Goal: Entertainment & Leisure: Consume media (video, audio)

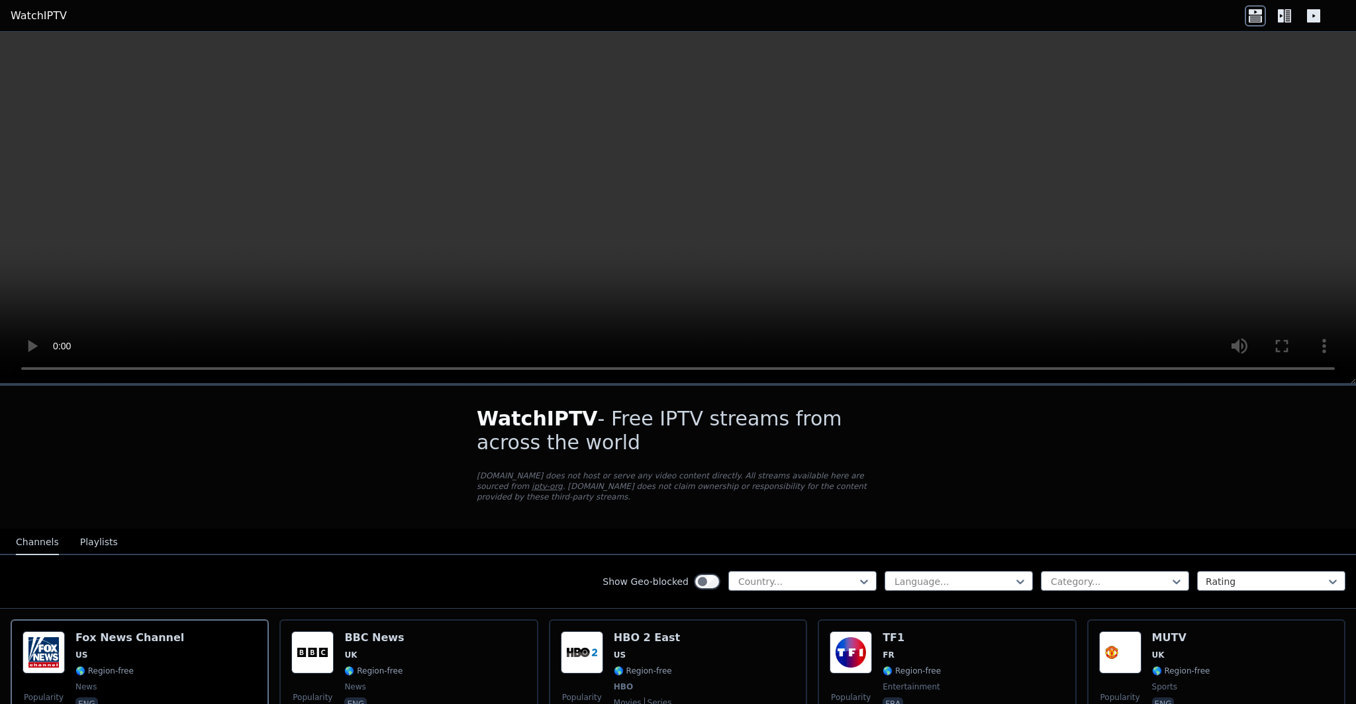
click at [405, 189] on video at bounding box center [678, 208] width 1356 height 352
click at [835, 591] on div "Show Geo-blocked Country..." at bounding box center [739, 581] width 274 height 21
click at [828, 581] on div at bounding box center [797, 581] width 120 height 13
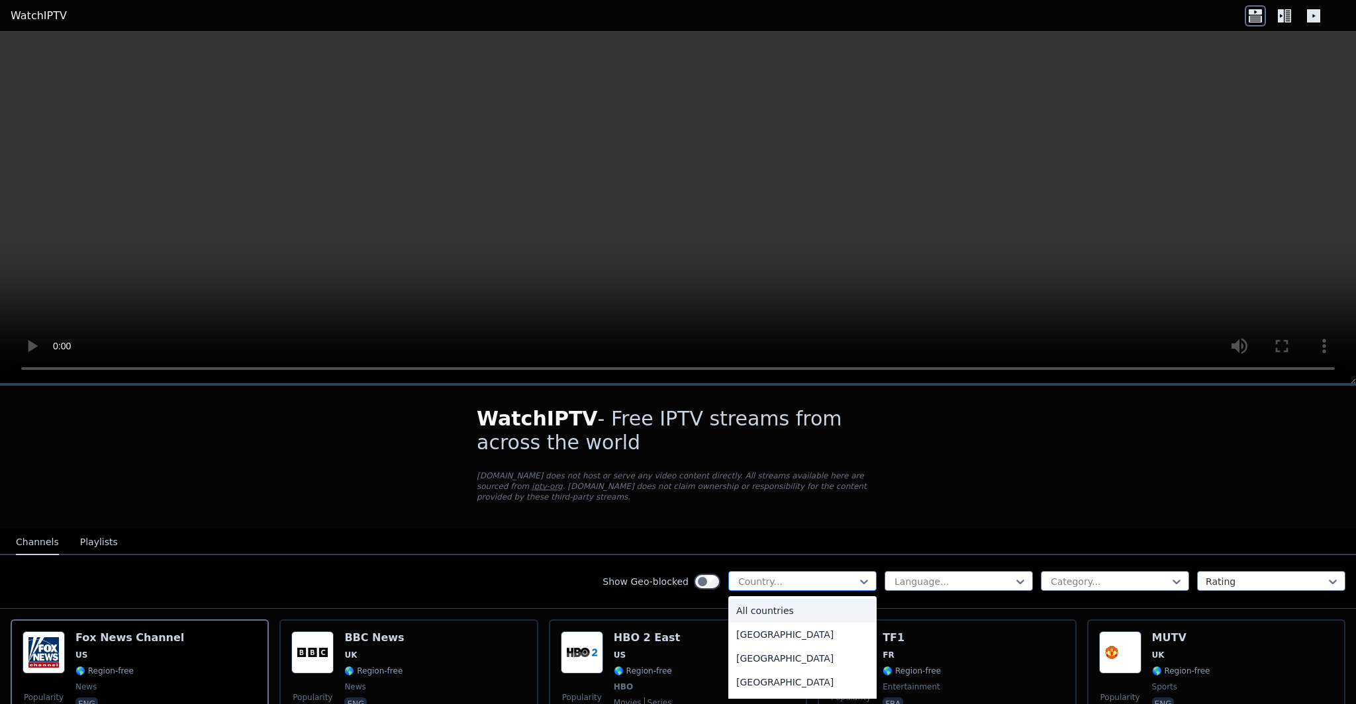
click at [820, 589] on div "Country..." at bounding box center [802, 581] width 148 height 20
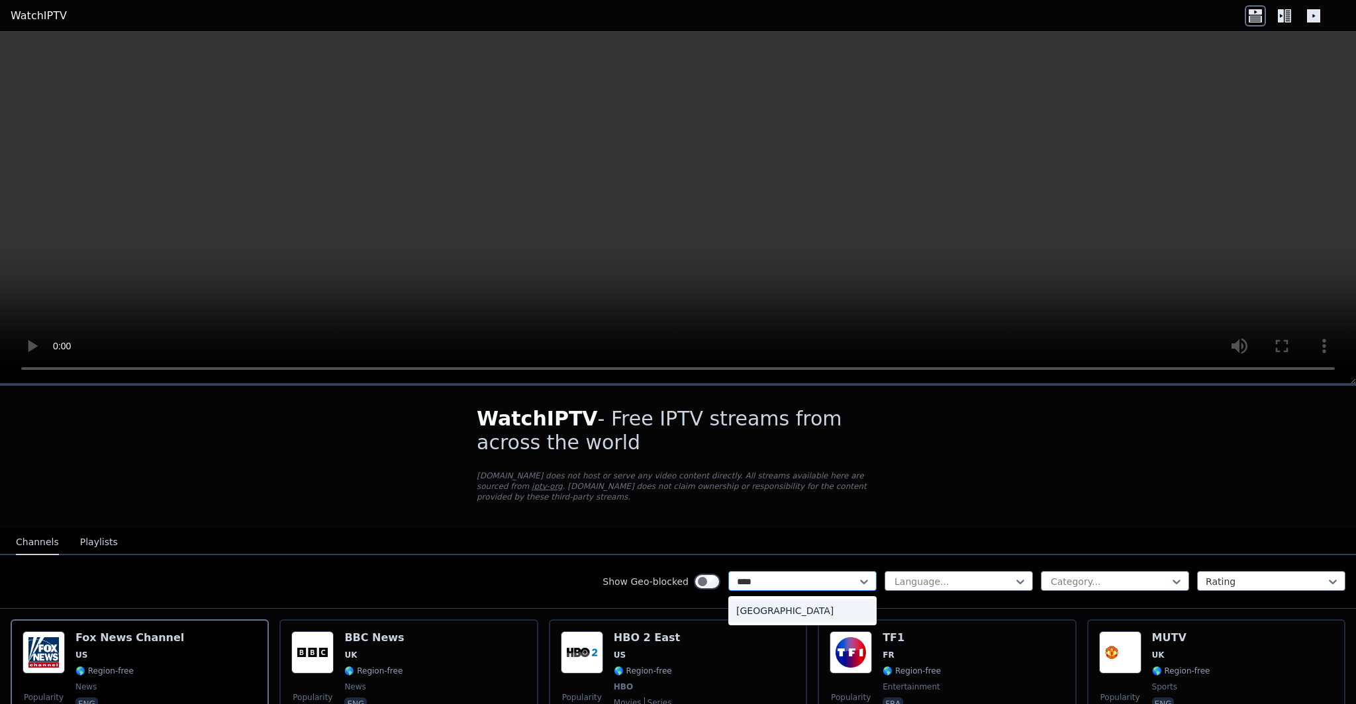
type input "*****"
click at [773, 613] on div "[GEOGRAPHIC_DATA]" at bounding box center [802, 611] width 148 height 24
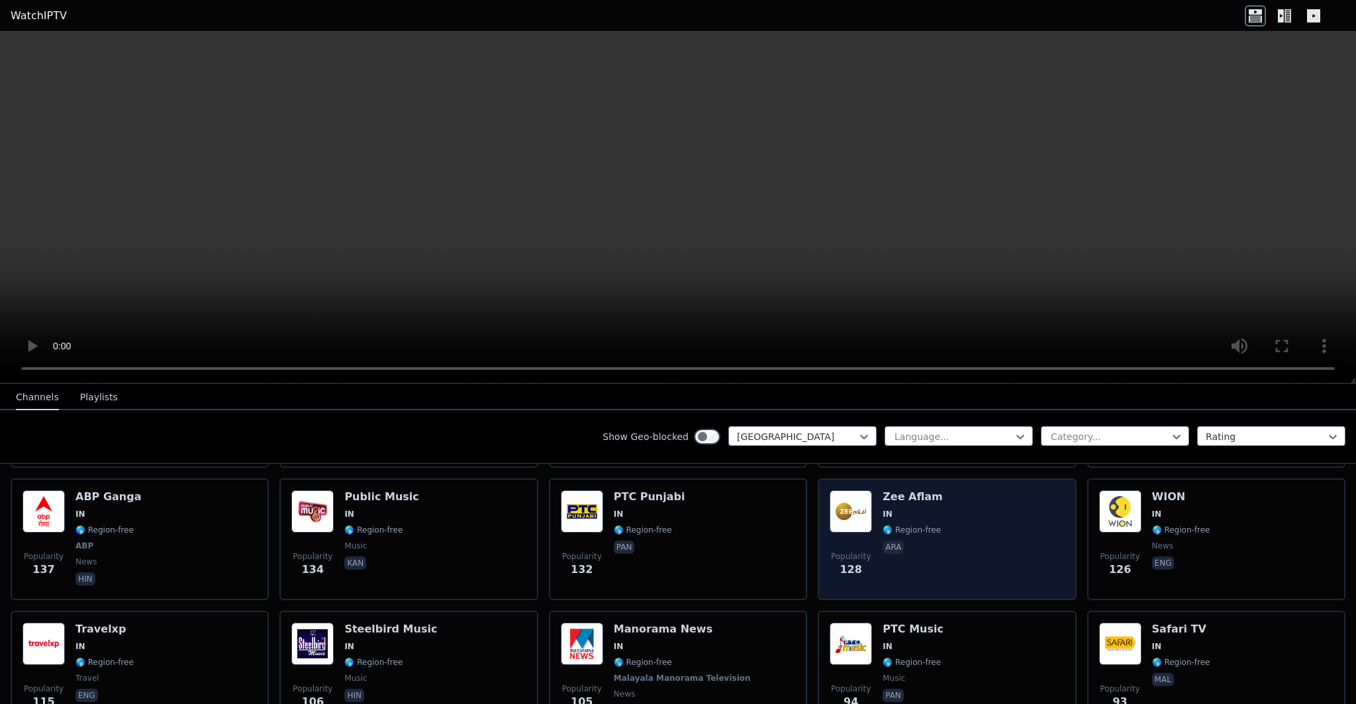
scroll to position [663, 0]
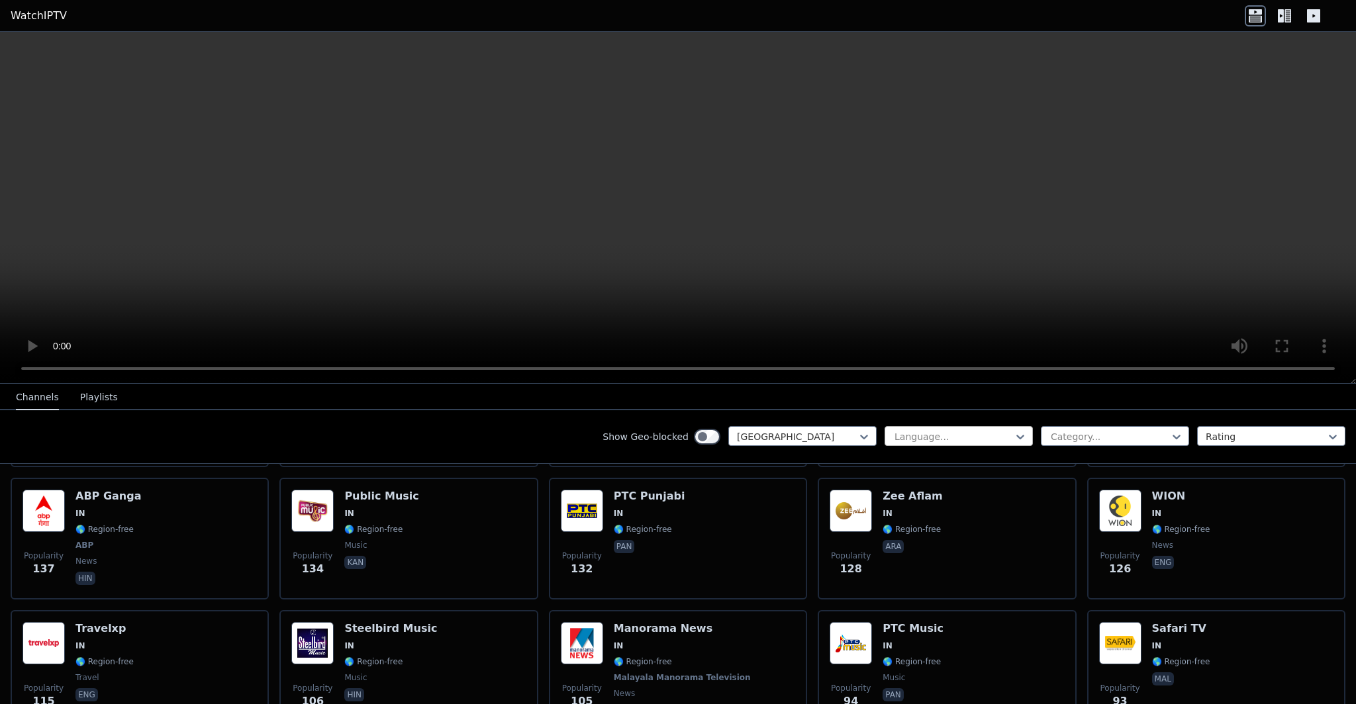
click at [961, 438] on div at bounding box center [953, 436] width 120 height 13
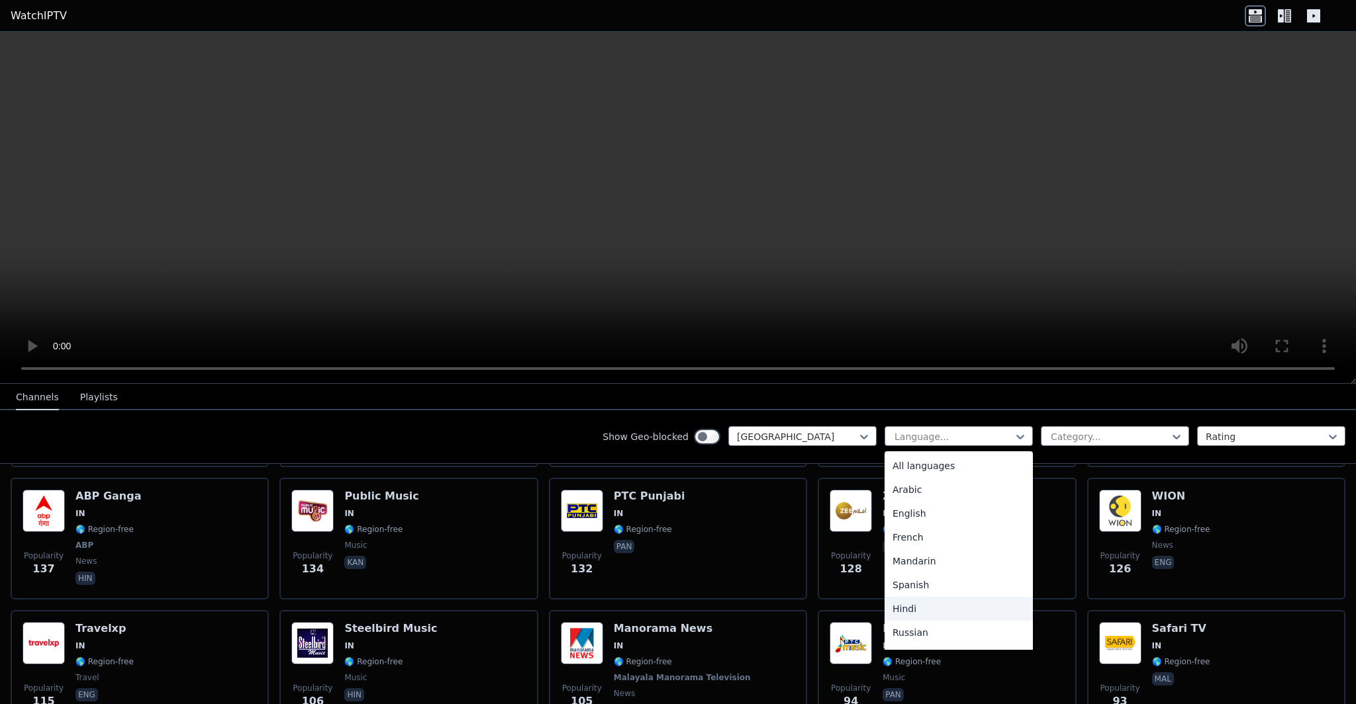
click at [911, 608] on div "Hindi" at bounding box center [959, 609] width 148 height 24
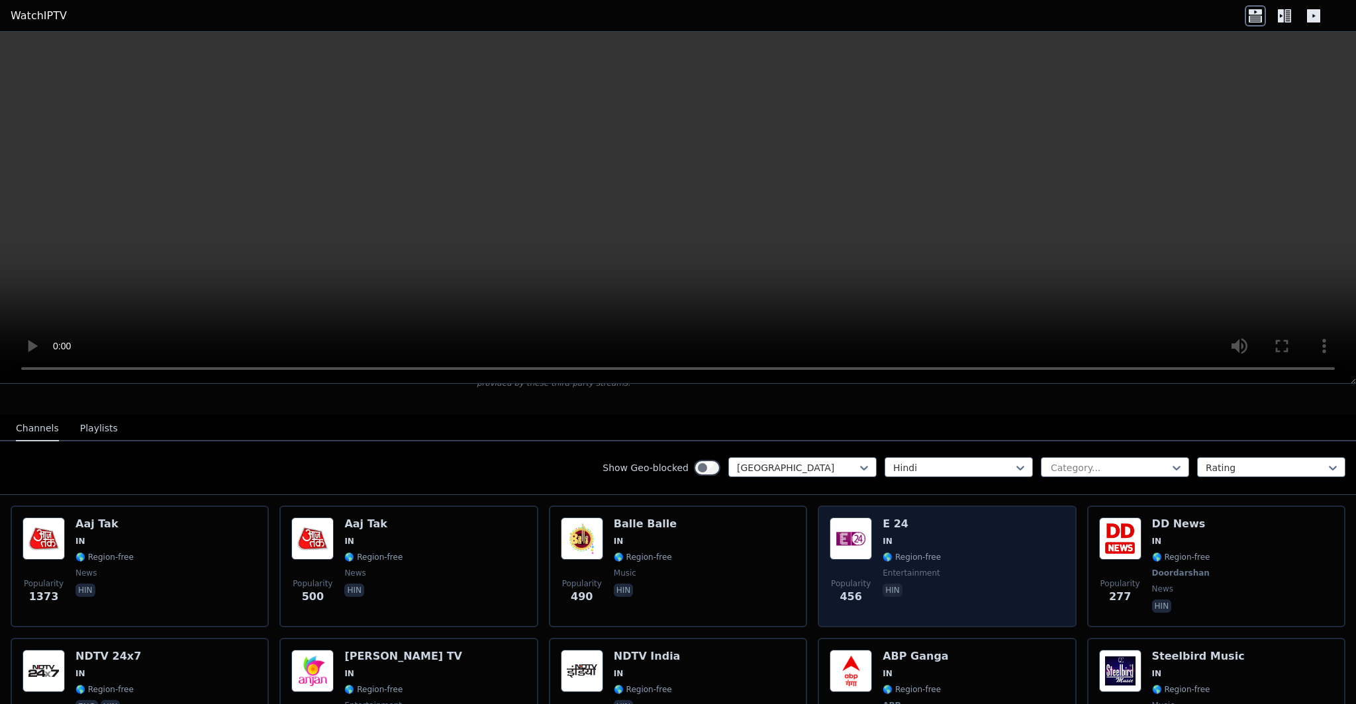
scroll to position [89, 0]
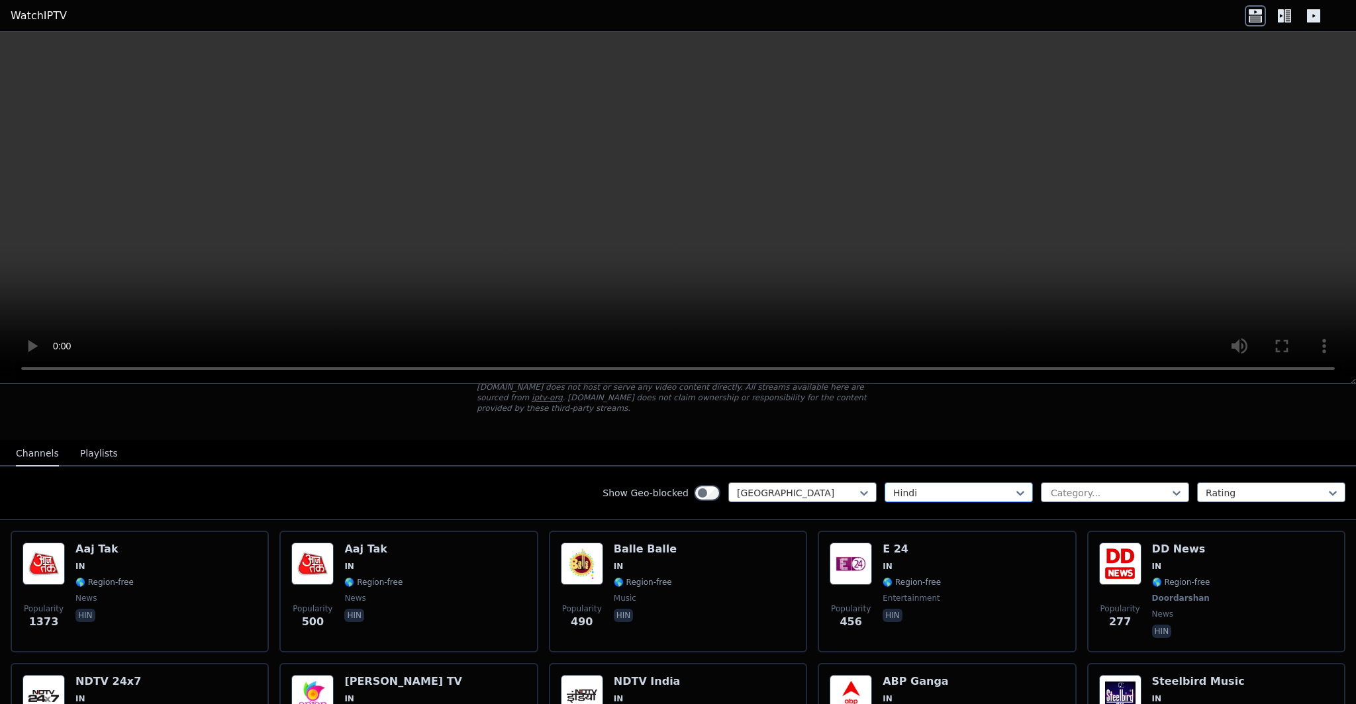
click at [906, 490] on div at bounding box center [953, 493] width 120 height 13
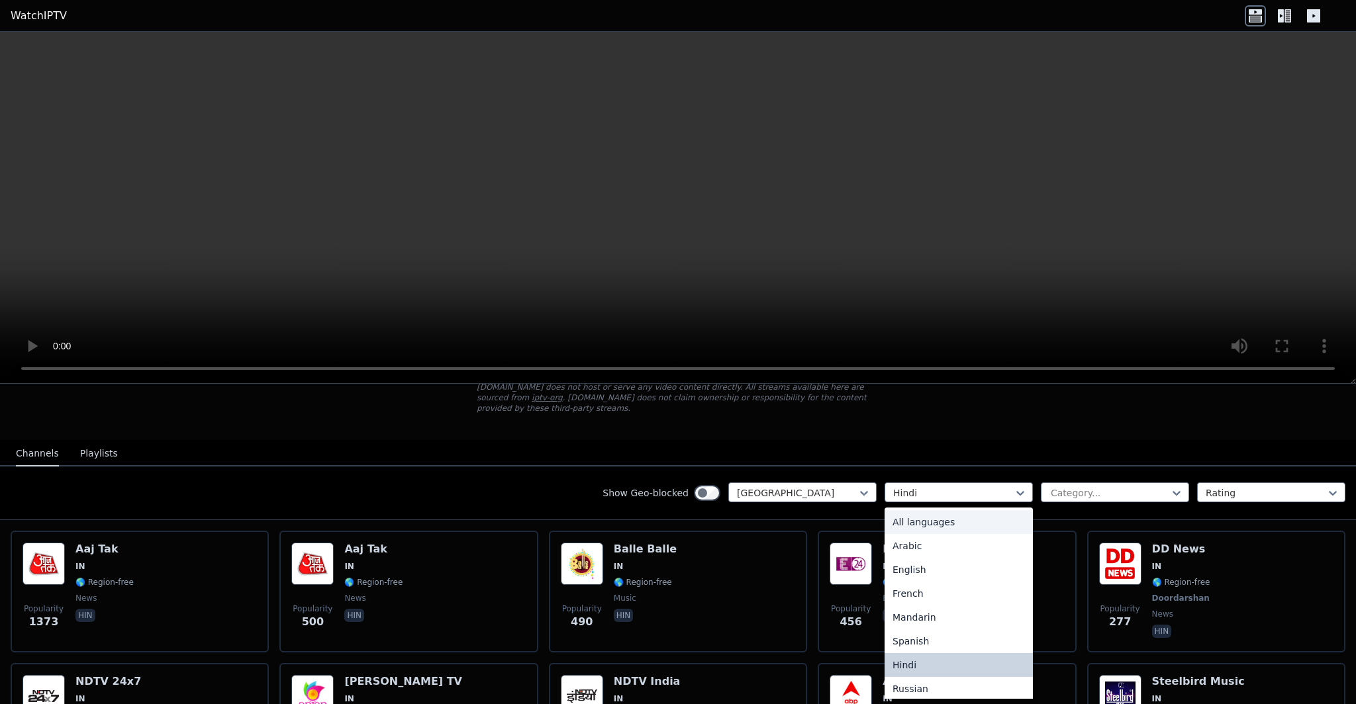
click at [905, 522] on div "All languages" at bounding box center [959, 522] width 148 height 24
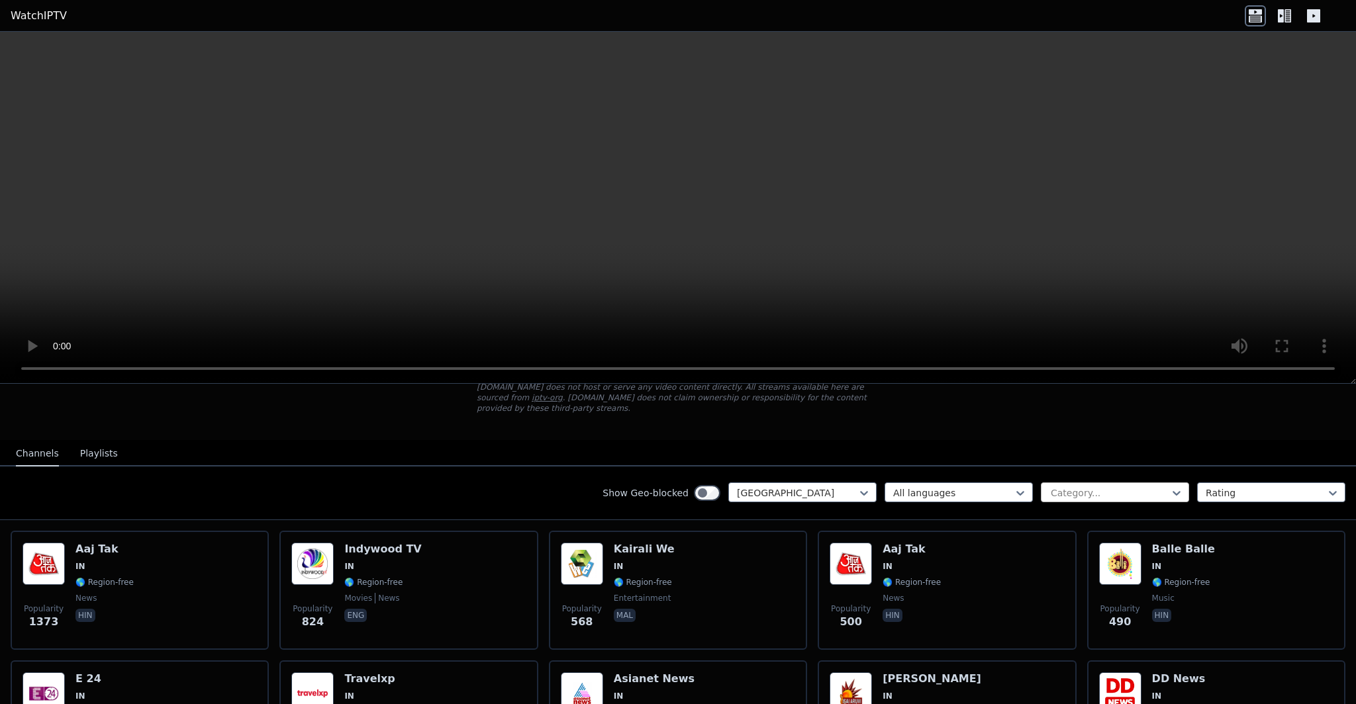
click at [1122, 495] on div at bounding box center [1109, 493] width 120 height 13
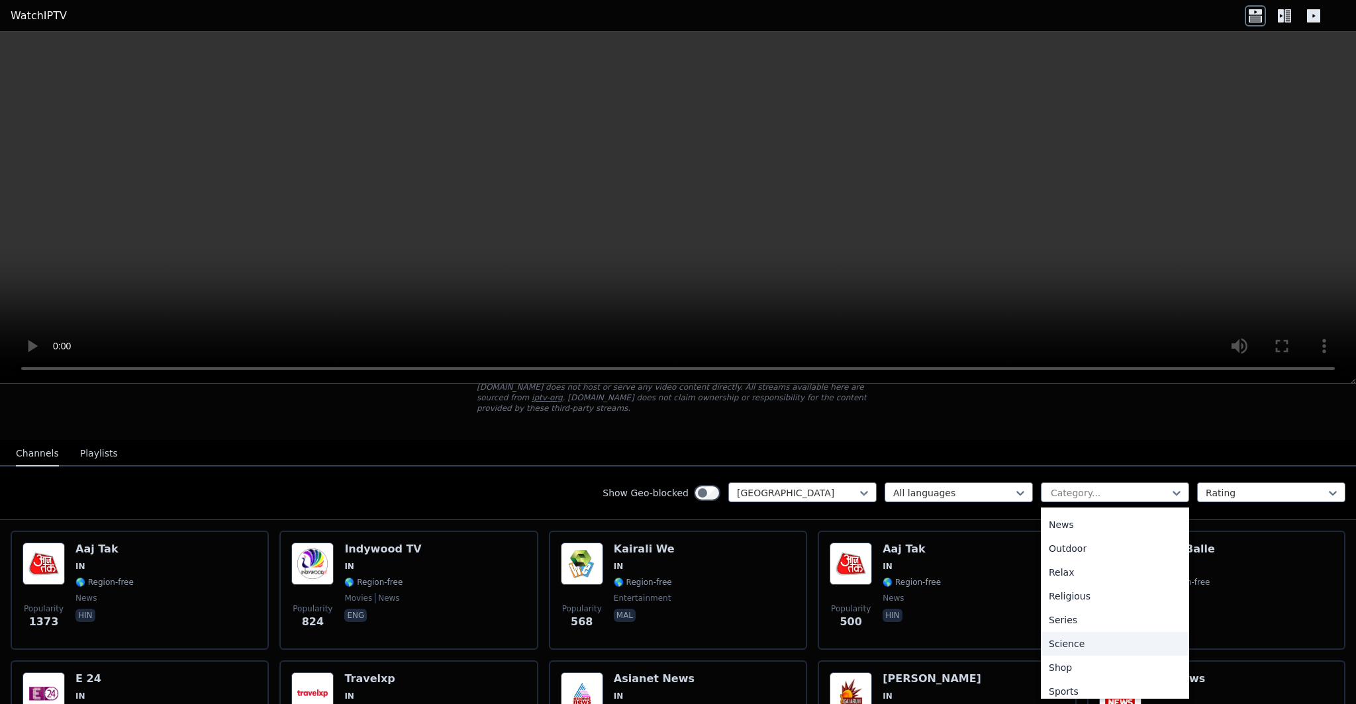
scroll to position [457, 0]
click at [1080, 636] on div "Sports" at bounding box center [1115, 637] width 148 height 24
